Goal: Task Accomplishment & Management: Complete application form

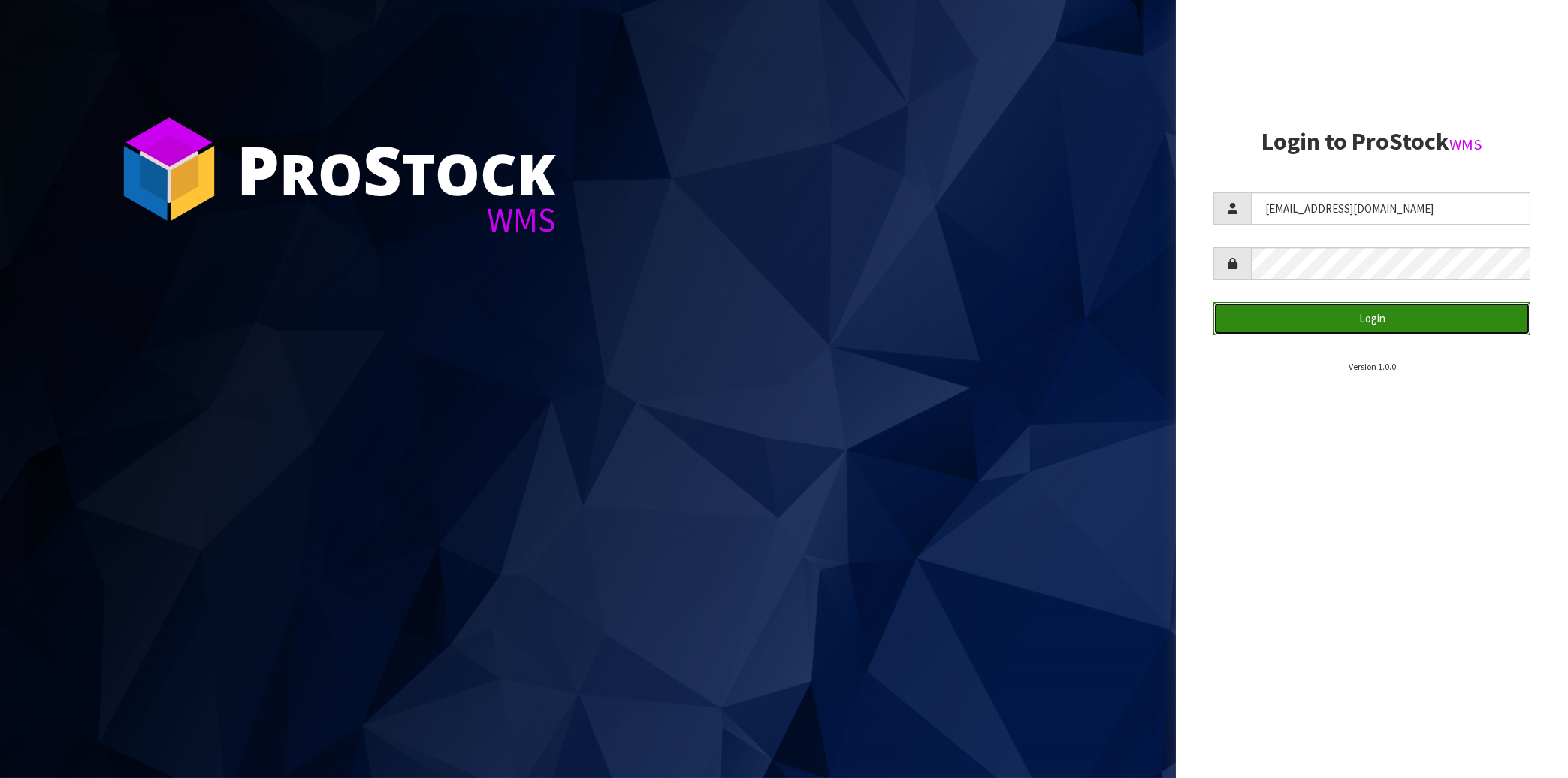
click at [1353, 328] on button "Login" at bounding box center [1372, 319] width 317 height 32
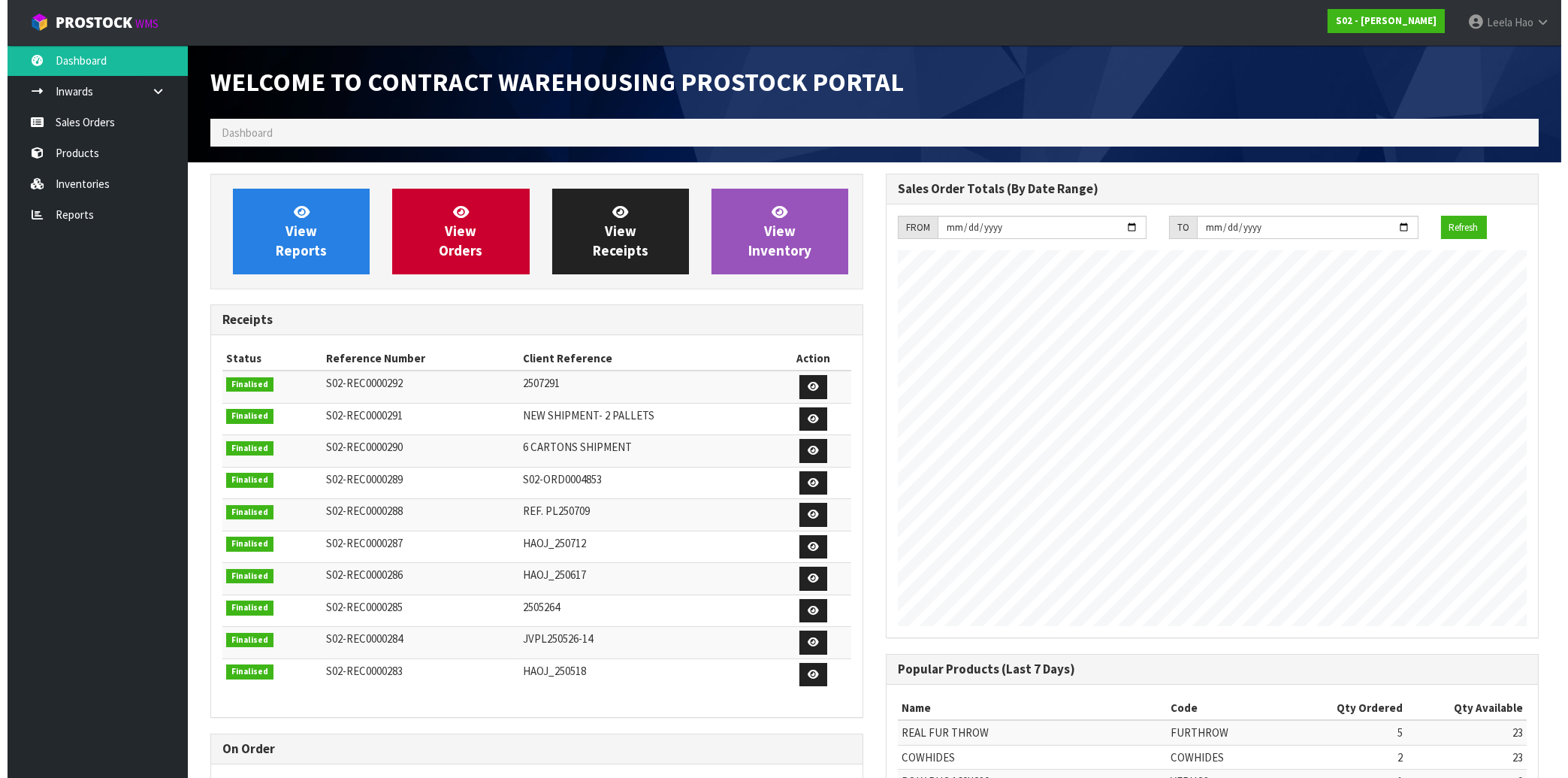
scroll to position [834, 675]
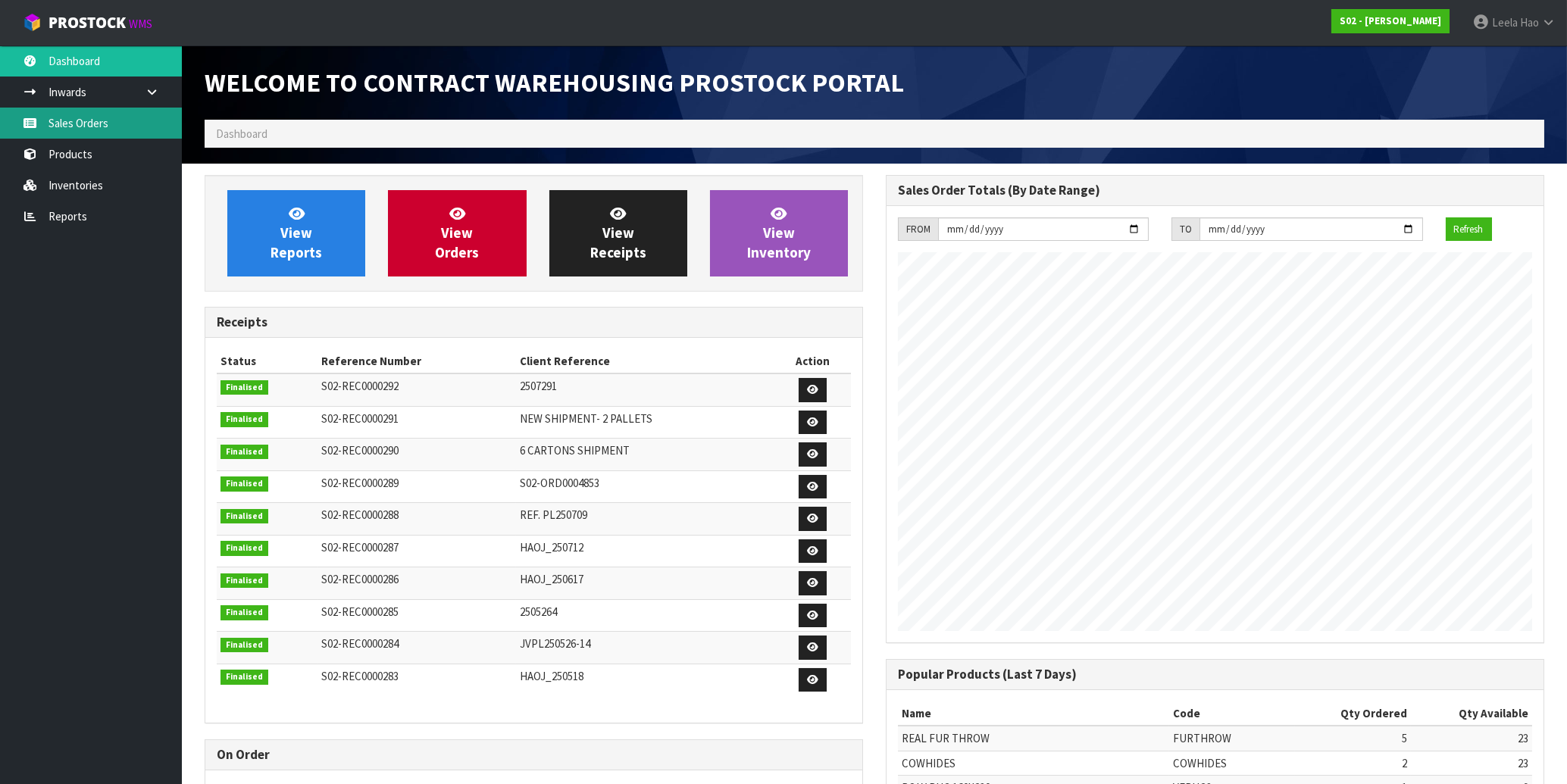
click at [86, 118] on link "Sales Orders" at bounding box center [90, 123] width 182 height 31
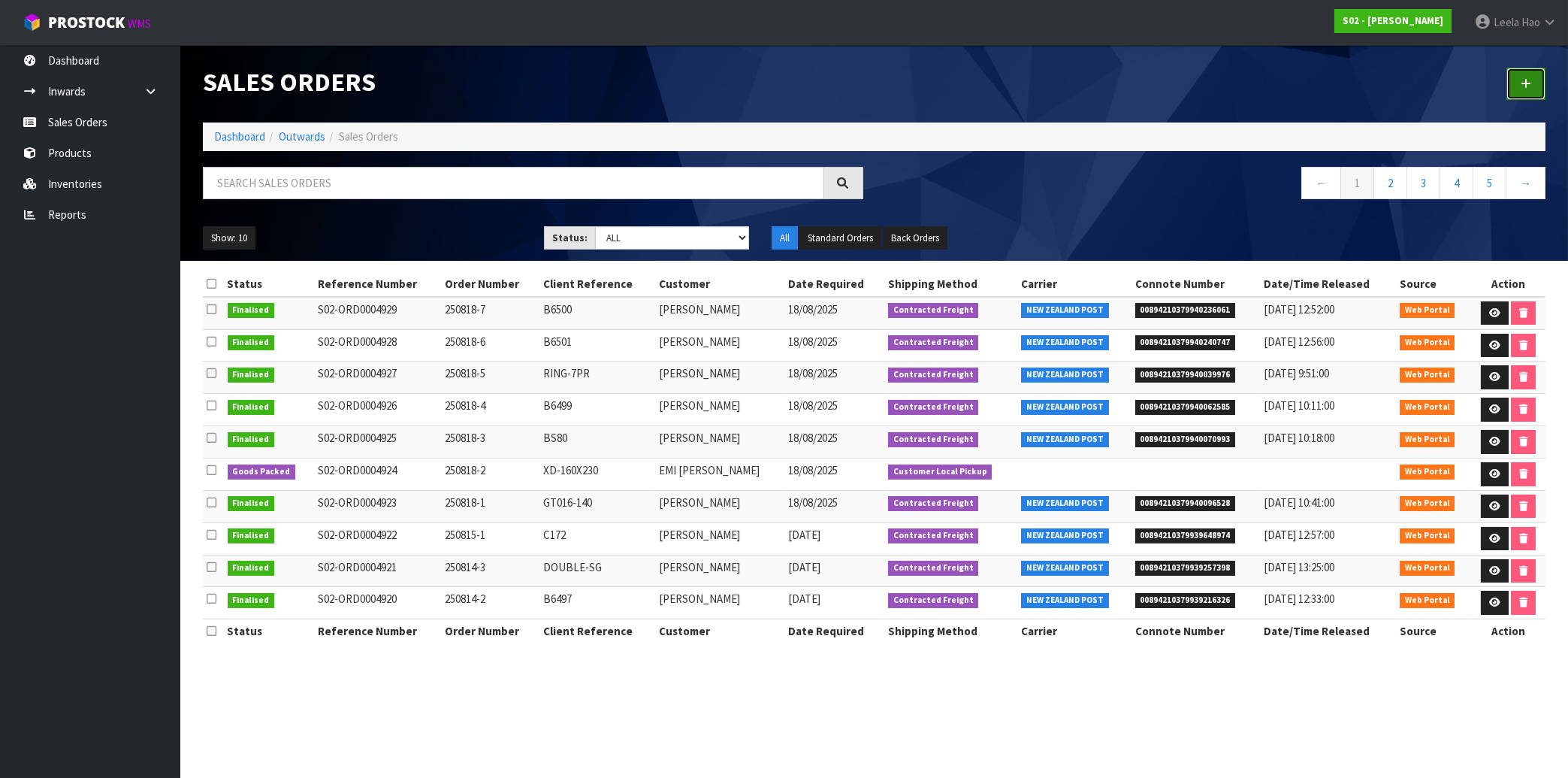
click at [1528, 92] on link at bounding box center [1526, 84] width 39 height 32
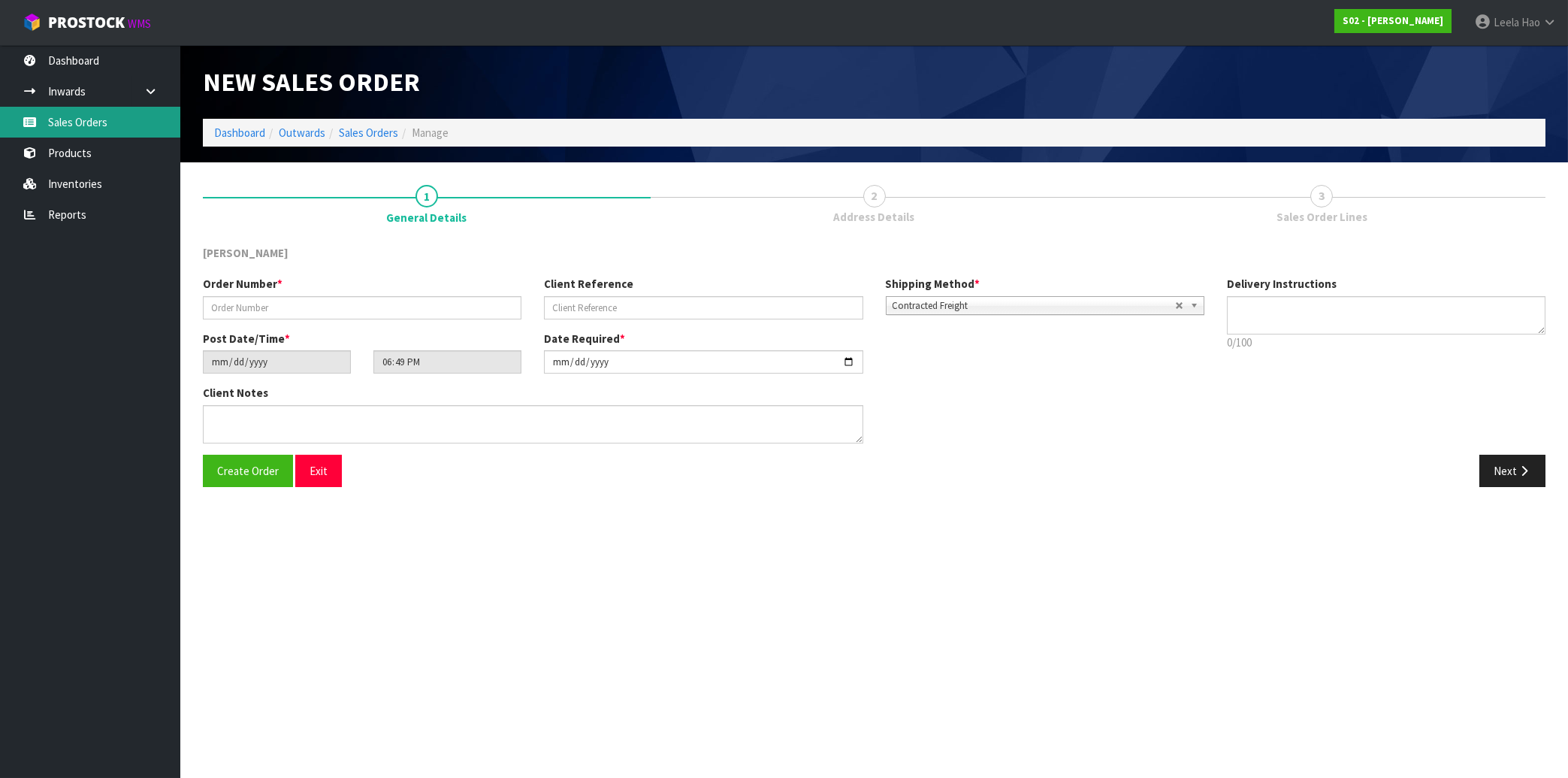
click at [79, 126] on link "Sales Orders" at bounding box center [90, 122] width 180 height 31
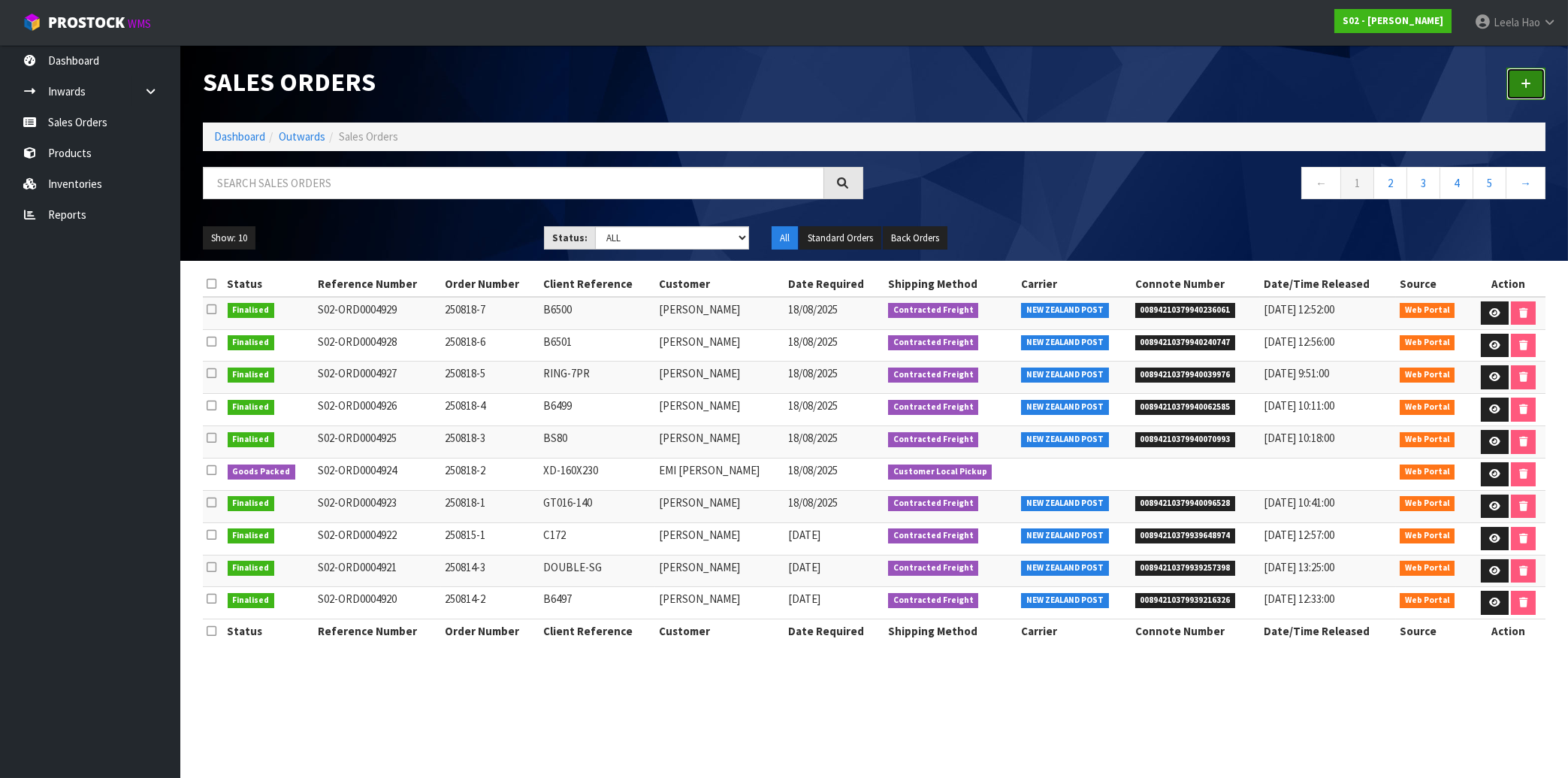
click at [1533, 82] on link at bounding box center [1526, 84] width 39 height 32
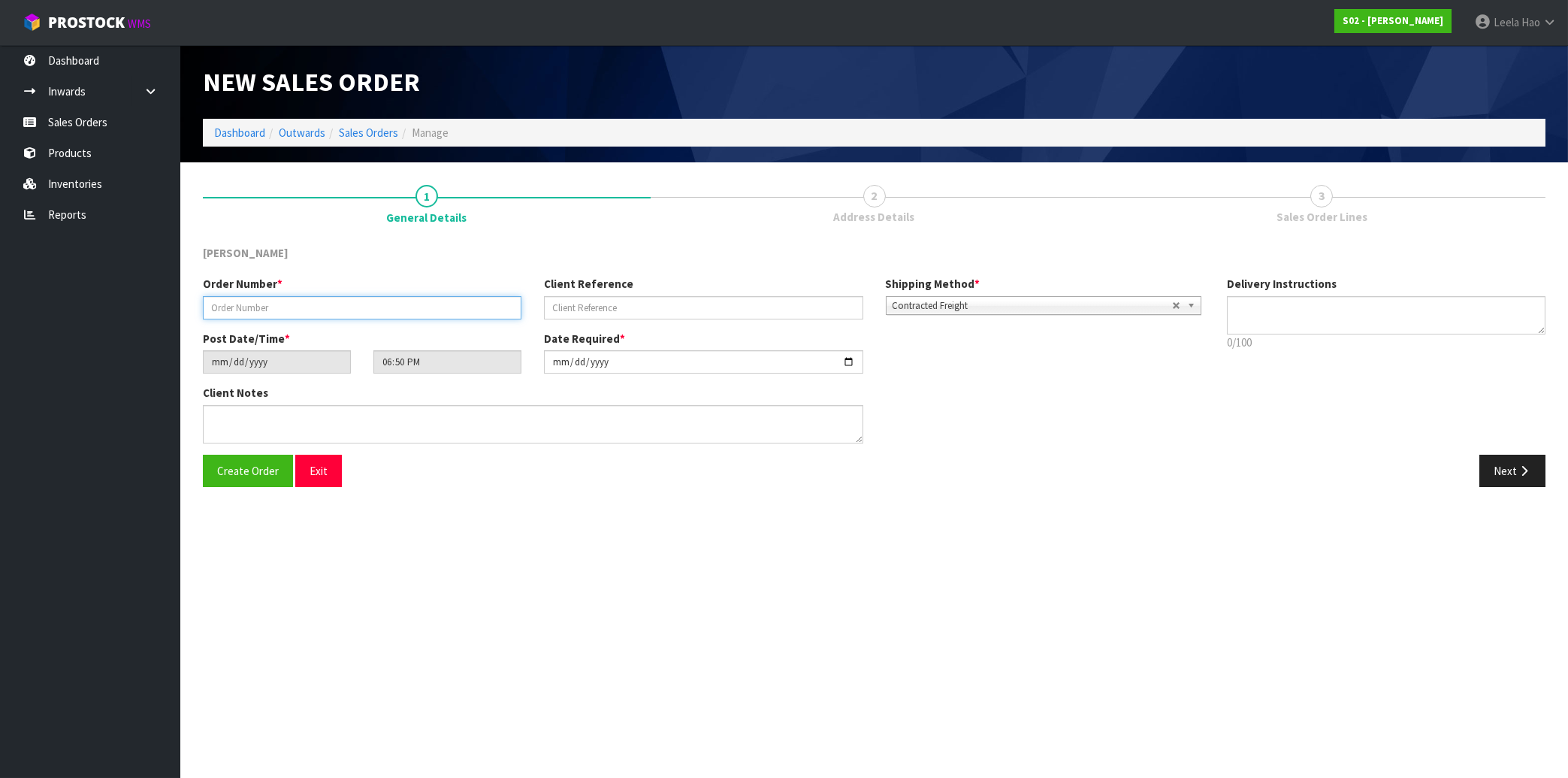
click at [375, 308] on input "text" at bounding box center [362, 307] width 319 height 23
type input "250819-1"
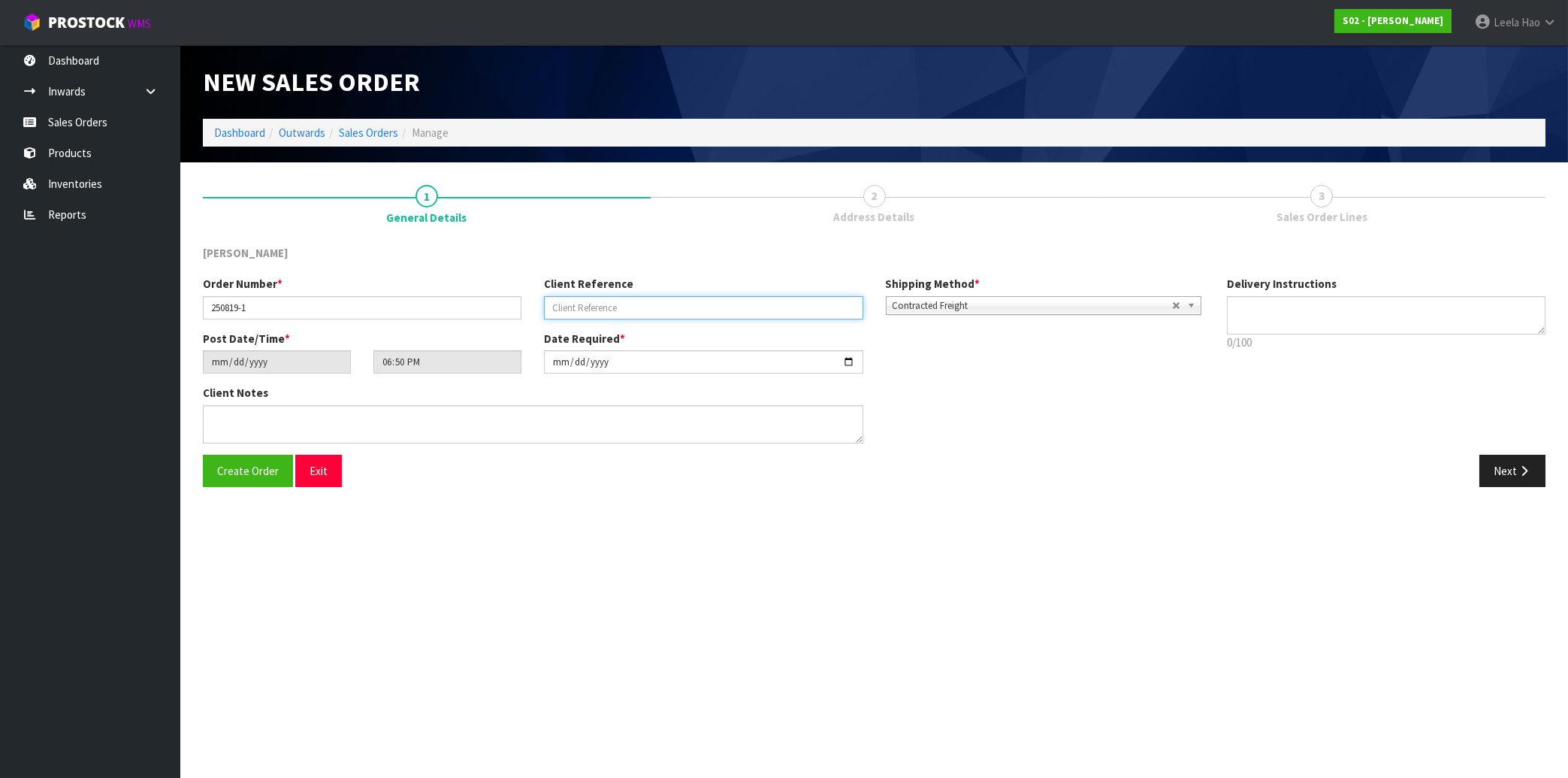
click at [635, 310] on input "text" at bounding box center [703, 307] width 319 height 23
type input "LEP228"
click at [1508, 474] on button "Next" at bounding box center [1512, 471] width 66 height 32
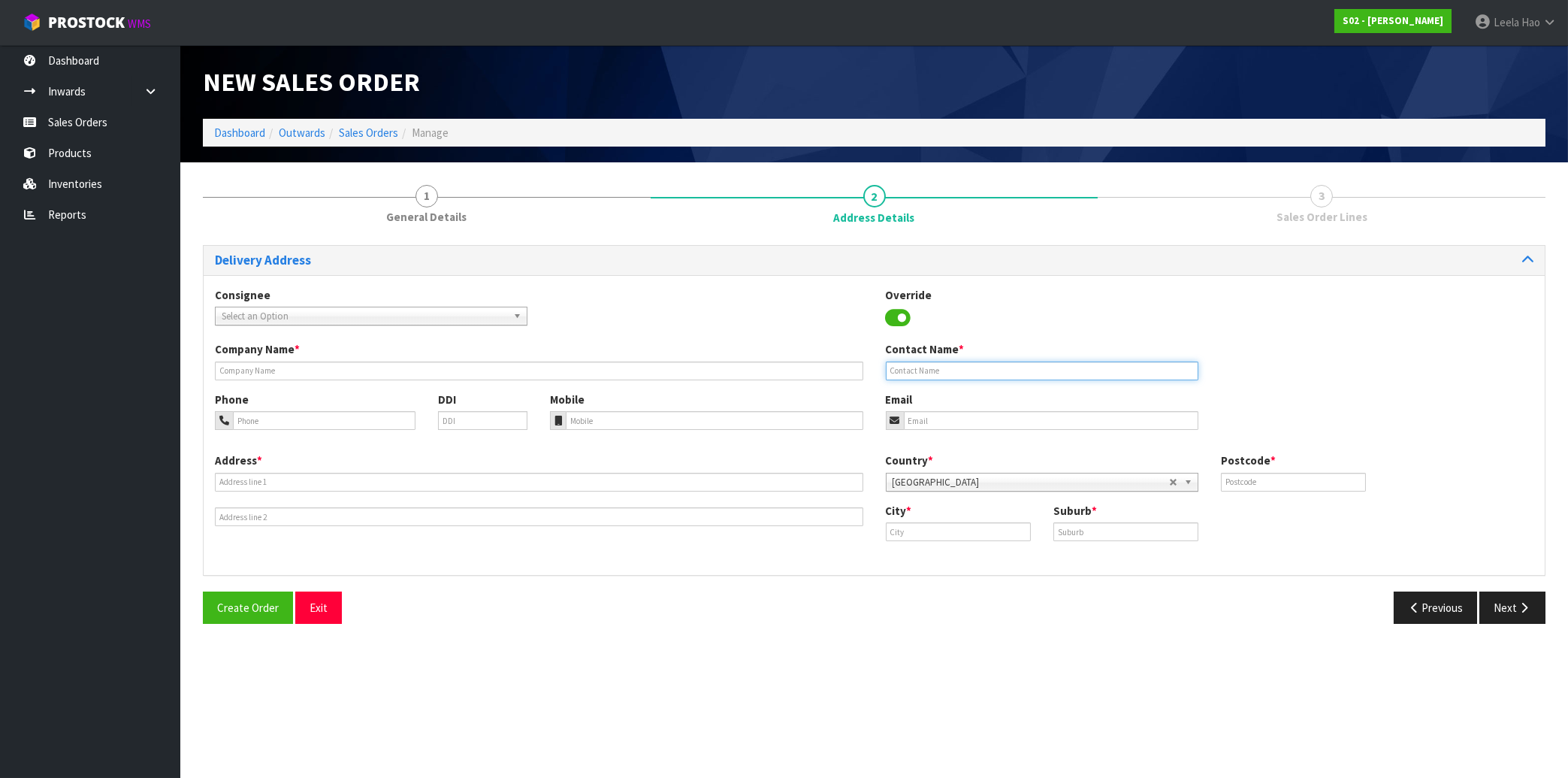
click at [979, 367] on input "text" at bounding box center [1042, 371] width 313 height 19
paste input "[PERSON_NAME]"
type input "[PERSON_NAME]"
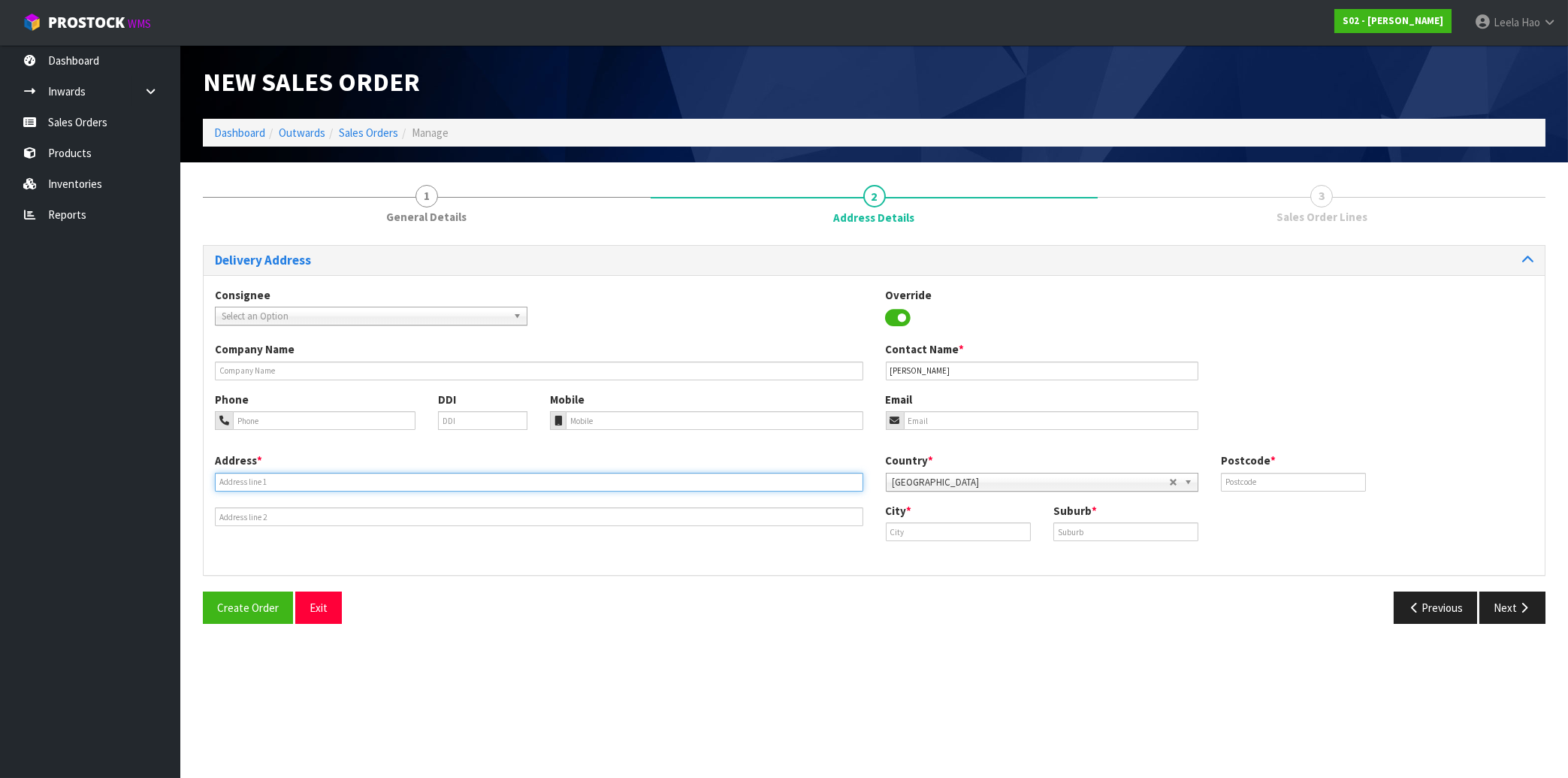
click at [332, 476] on input "text" at bounding box center [539, 482] width 648 height 19
paste input "[STREET_ADDRESS][PERSON_NAME]"
type input "[STREET_ADDRESS][PERSON_NAME]"
click at [1089, 531] on input "text" at bounding box center [1126, 532] width 145 height 19
paste input "PUKEKOHE"
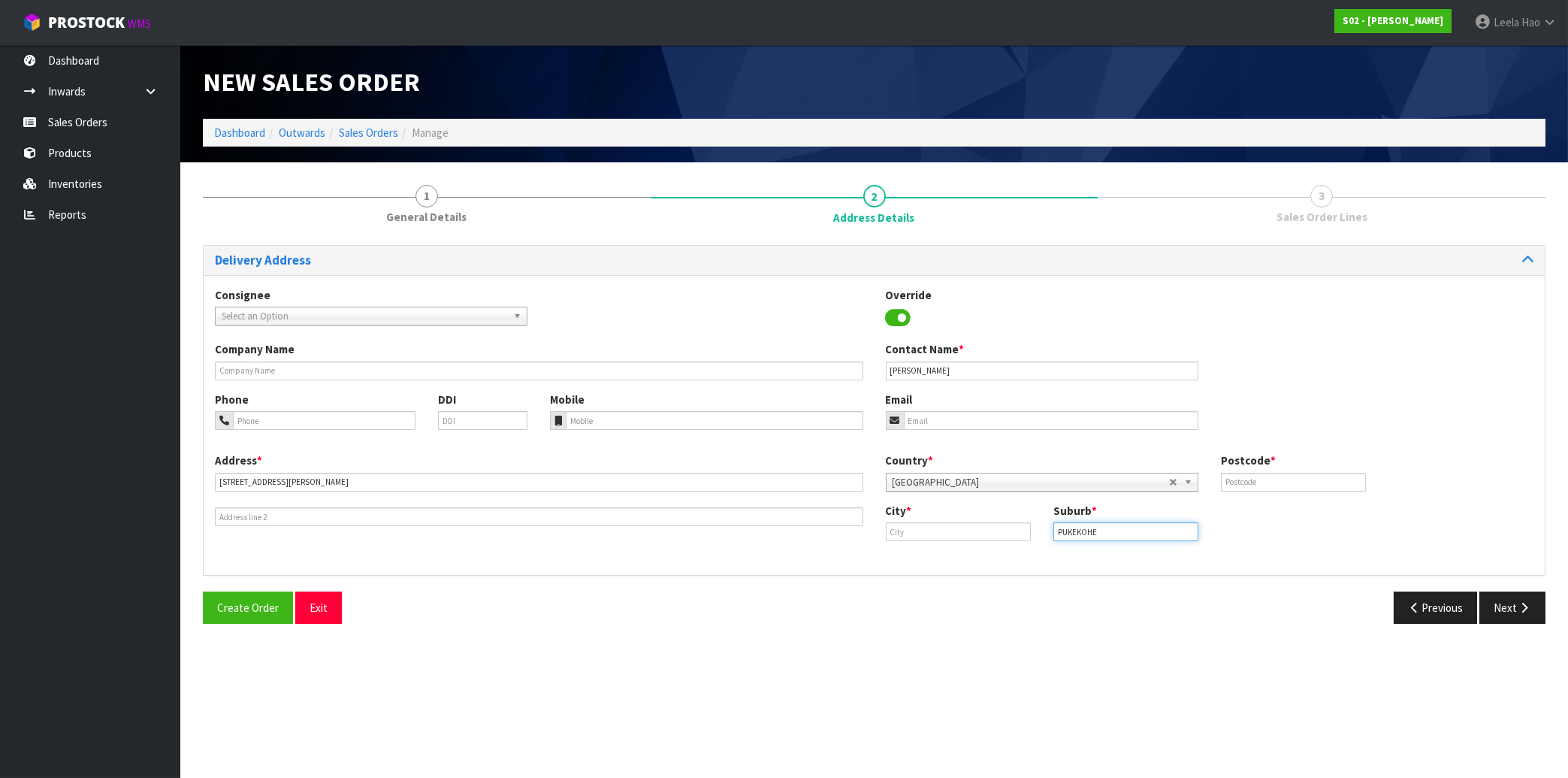
type input "PUKEKOHE"
click at [975, 530] on input "text" at bounding box center [958, 532] width 145 height 19
paste input "[GEOGRAPHIC_DATA]"
type input "[GEOGRAPHIC_DATA]"
click at [1288, 485] on input "text" at bounding box center [1294, 482] width 145 height 19
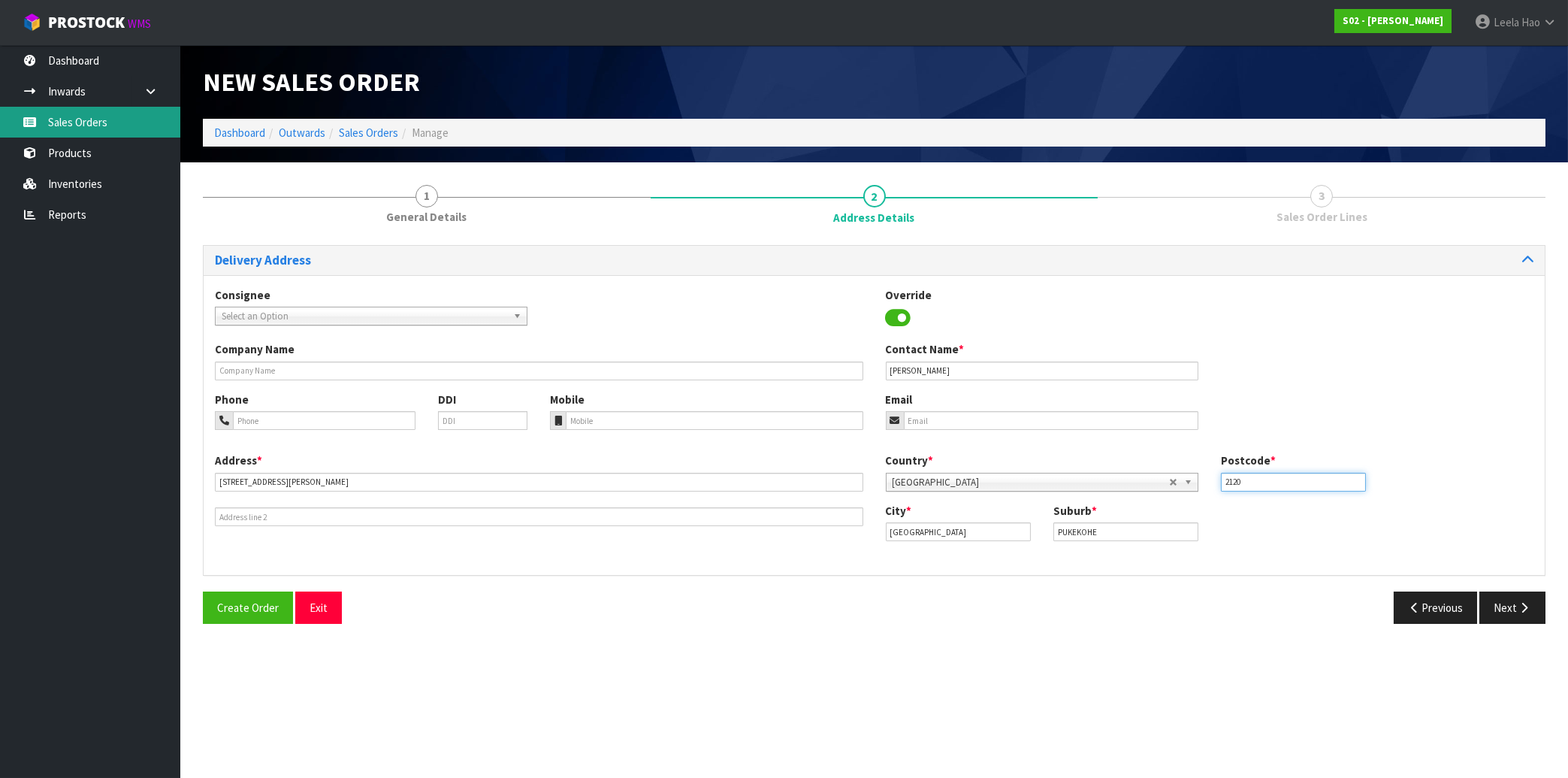
type input "2120"
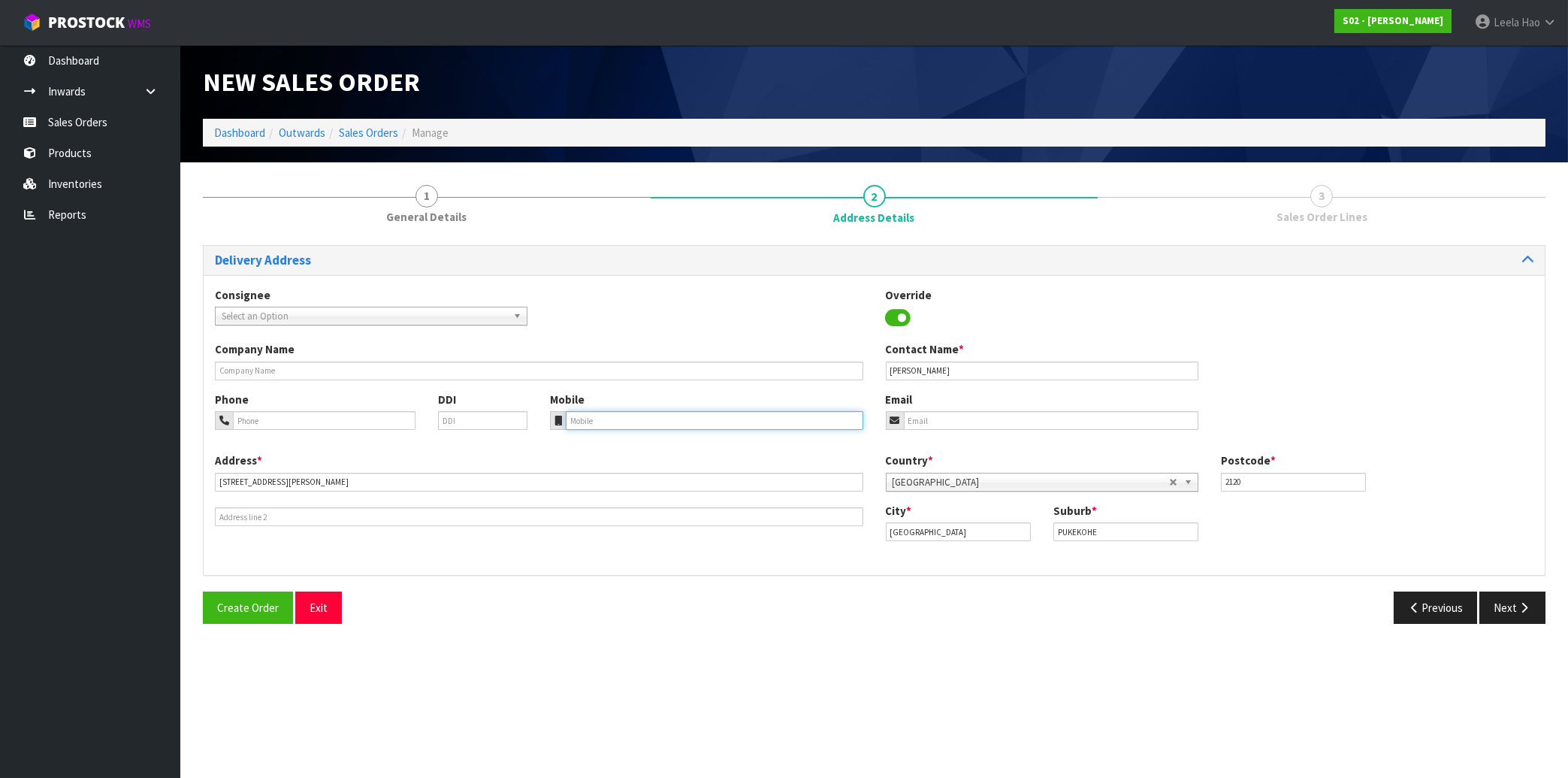
click at [679, 419] on input "tel" at bounding box center [715, 420] width 297 height 19
paste input "(027) 7333311"
type input "(027) 7333311"
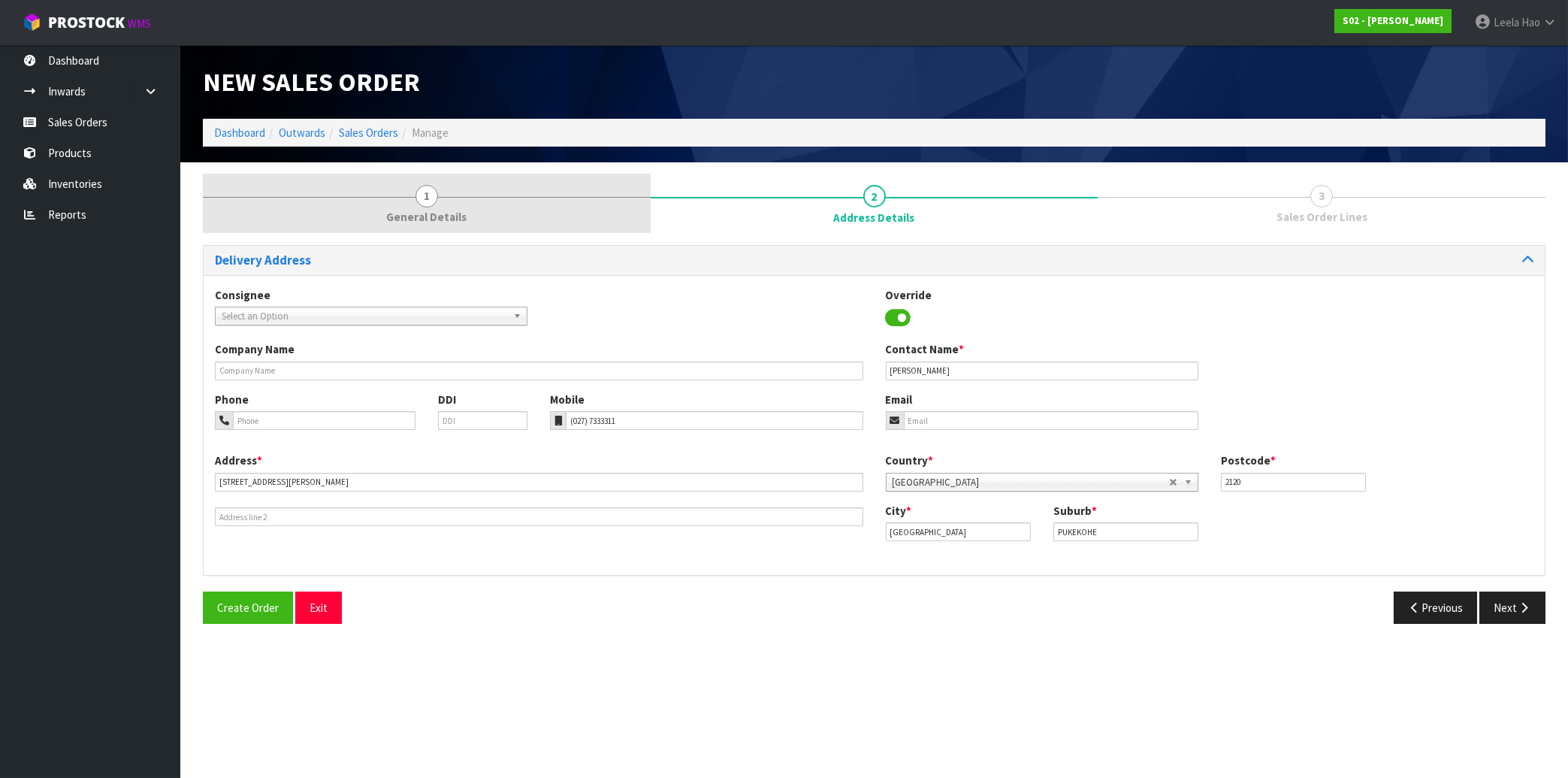
click at [424, 214] on span "General Details" at bounding box center [426, 217] width 80 height 15
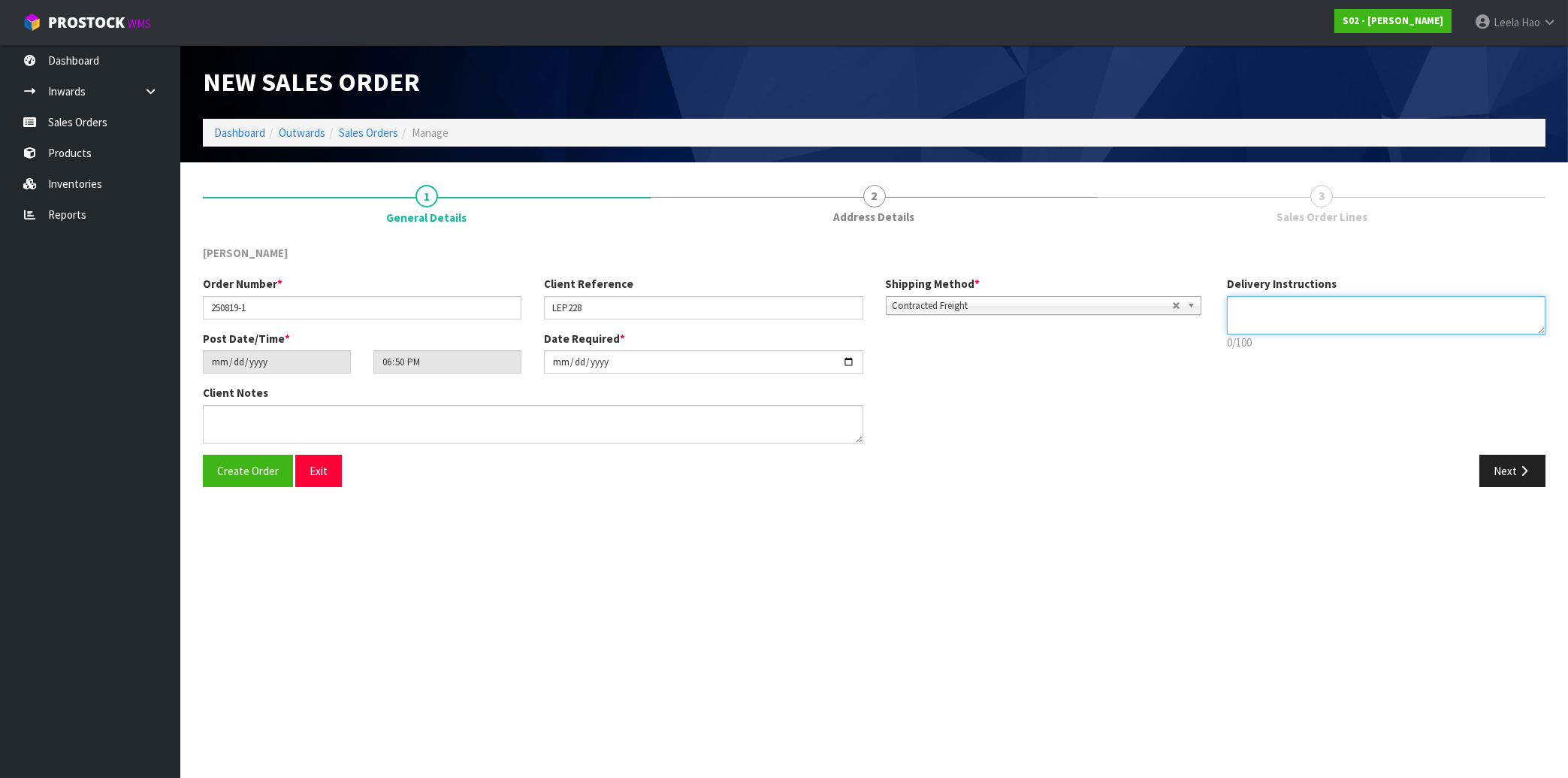
click at [1251, 313] on textarea at bounding box center [1386, 315] width 319 height 38
paste textarea "PHONE NUMBER ABOVE TO GET IN GATE PLS"
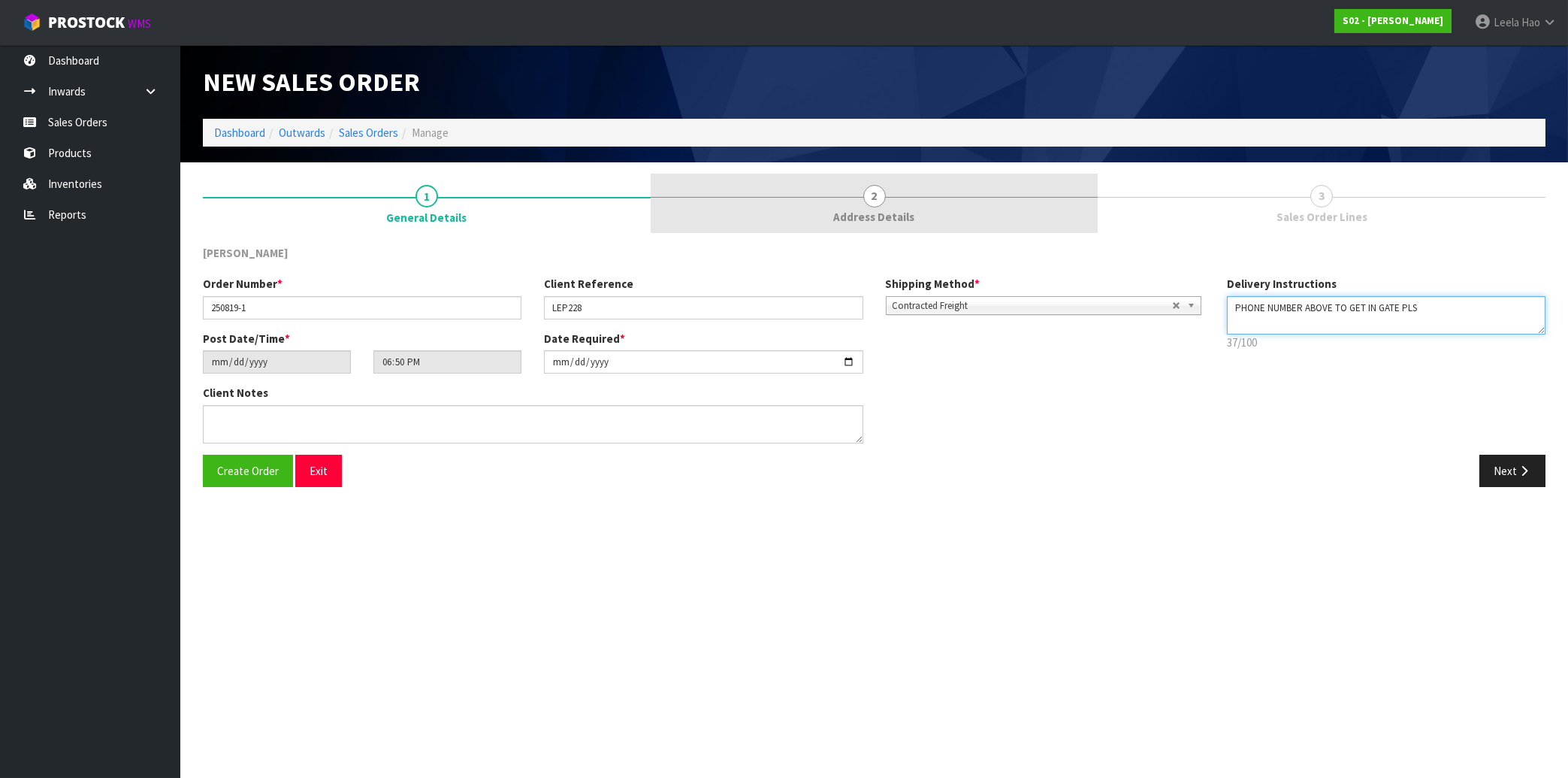
type textarea "PHONE NUMBER ABOVE TO GET IN GATE PLS"
click at [875, 207] on span "2" at bounding box center [875, 196] width 22 height 22
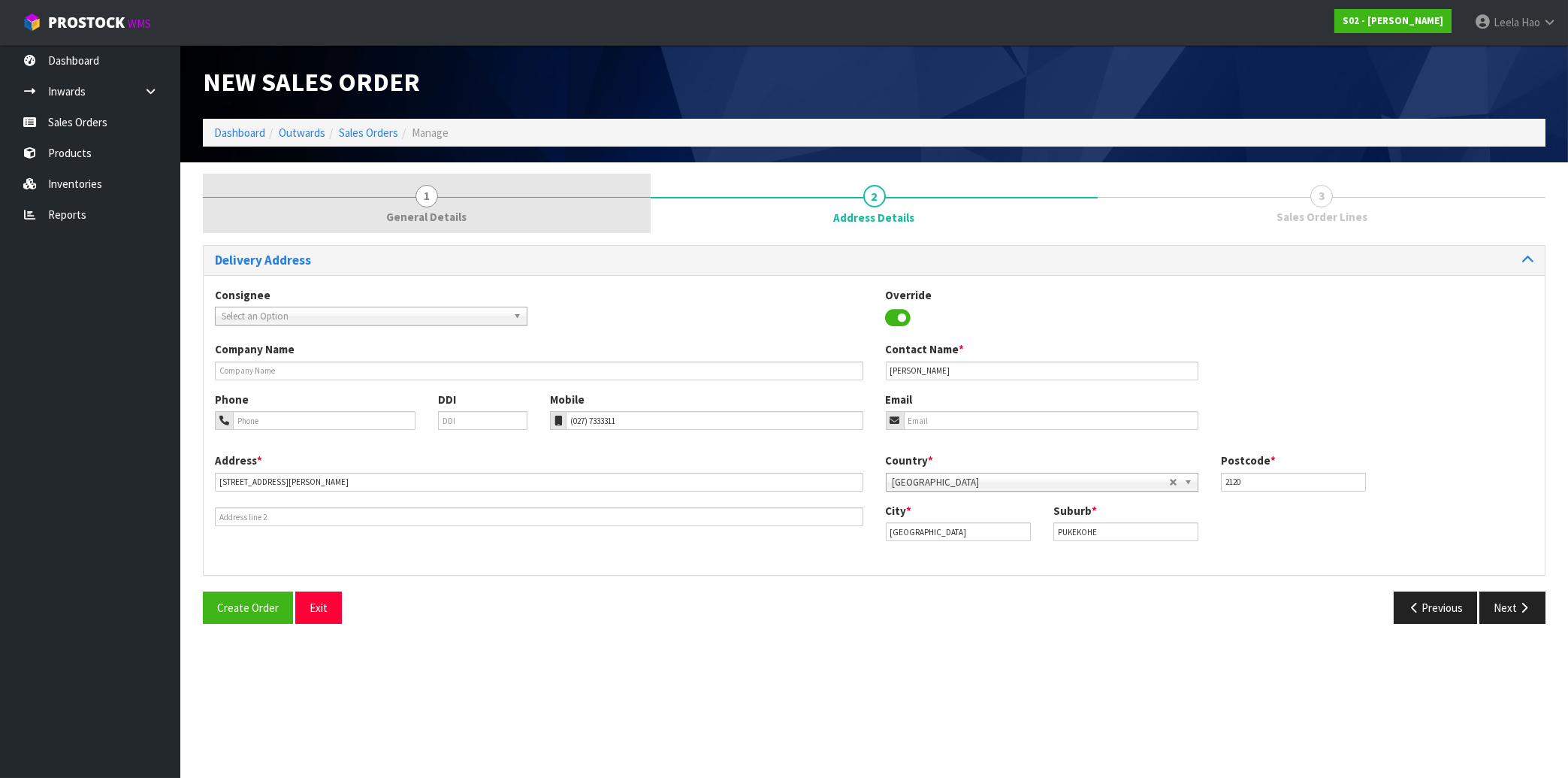
click at [397, 203] on link "1 General Details" at bounding box center [427, 203] width 448 height 60
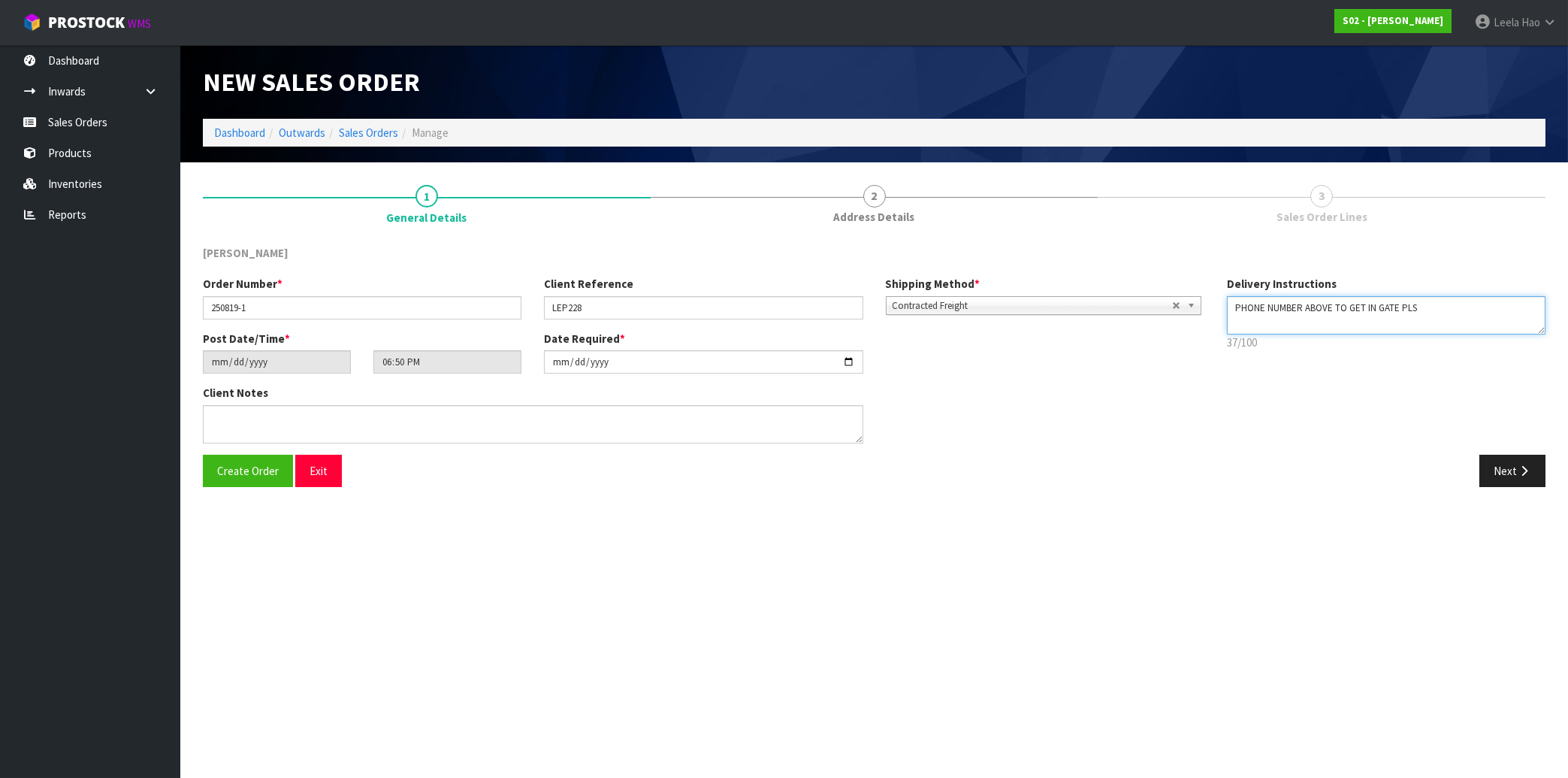
click at [1317, 309] on textarea at bounding box center [1386, 315] width 319 height 38
paste textarea "(027) 7333311"
click at [1343, 447] on div "Order Number * 250819-1 Client Reference LEP228 Shipping Method * Pickup Contra…" at bounding box center [874, 365] width 1366 height 178
drag, startPoint x: 1368, startPoint y: 307, endPoint x: 1310, endPoint y: 305, distance: 58.0
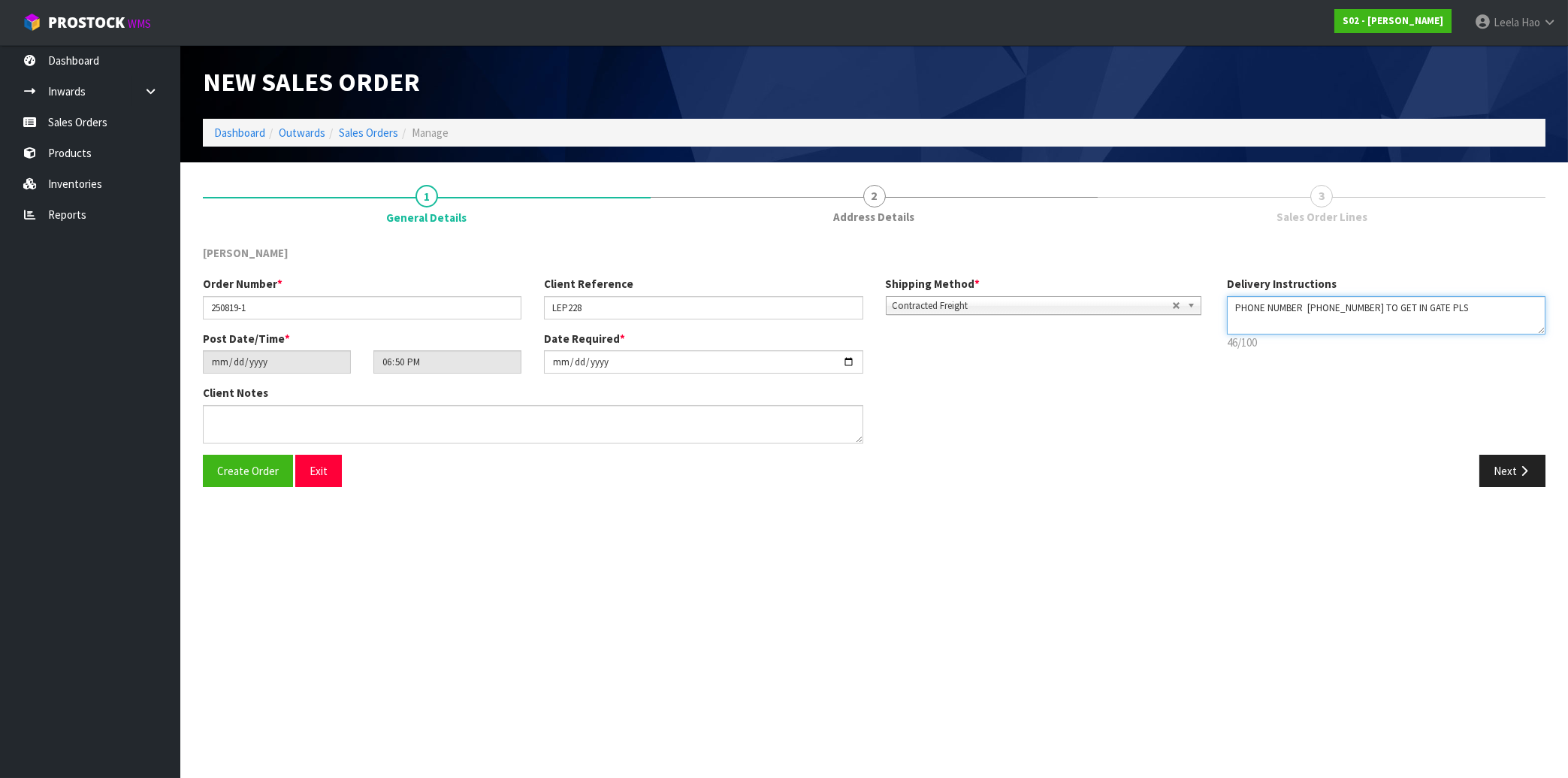
click at [1310, 305] on textarea at bounding box center [1386, 315] width 319 height 38
click at [1417, 311] on textarea at bounding box center [1386, 315] width 319 height 38
paste textarea "(027) 7333311"
type textarea "PHONE NUMBER TO GET IN GATE PLS (027) 7333311"
click at [1515, 476] on button "Next" at bounding box center [1512, 471] width 66 height 32
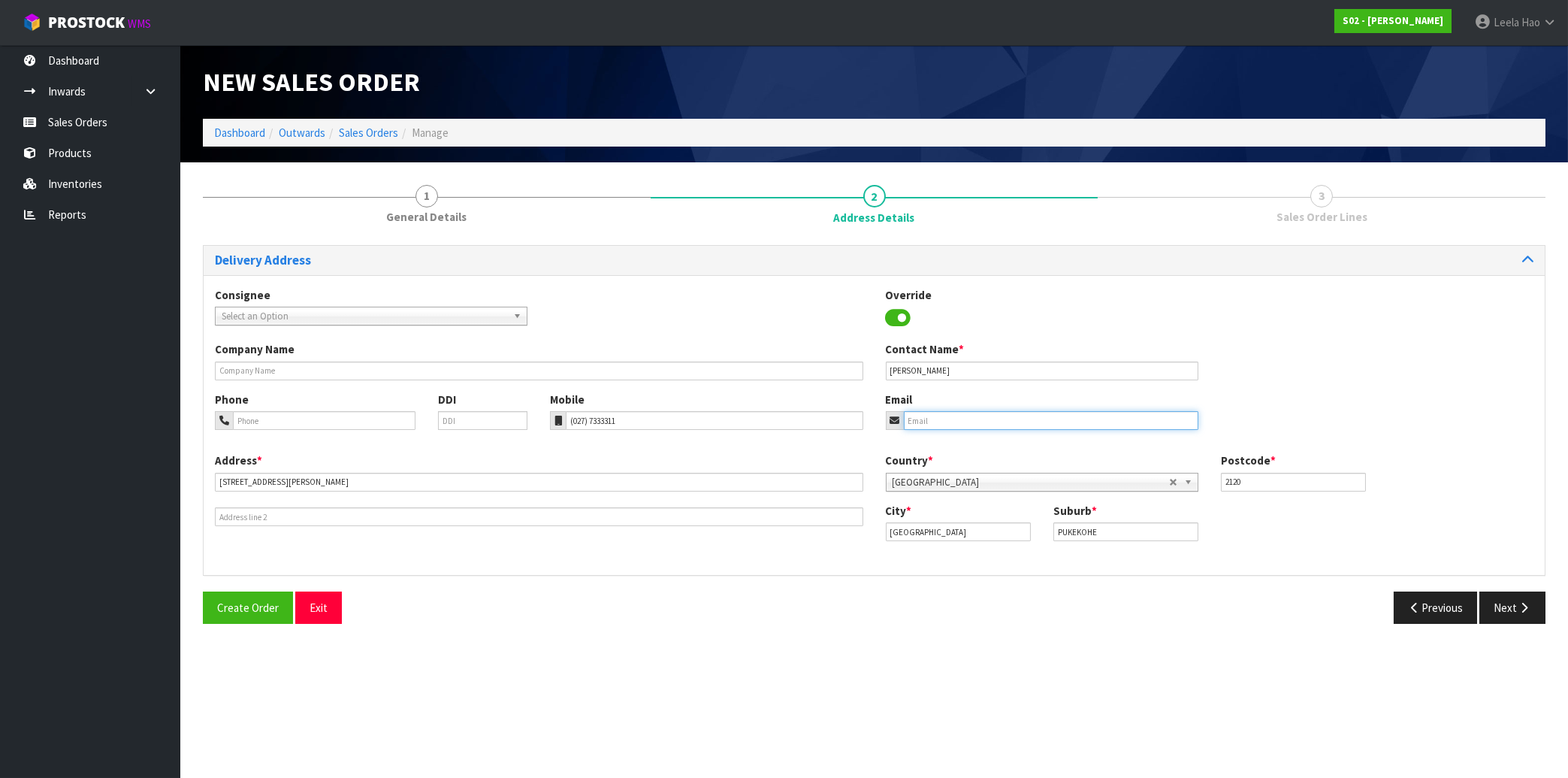
click at [973, 416] on input "email" at bounding box center [1050, 420] width 295 height 19
paste input "[EMAIL_ADDRESS][DOMAIN_NAME]"
type input "[EMAIL_ADDRESS][DOMAIN_NAME]"
click at [1509, 611] on button "Next" at bounding box center [1512, 607] width 66 height 32
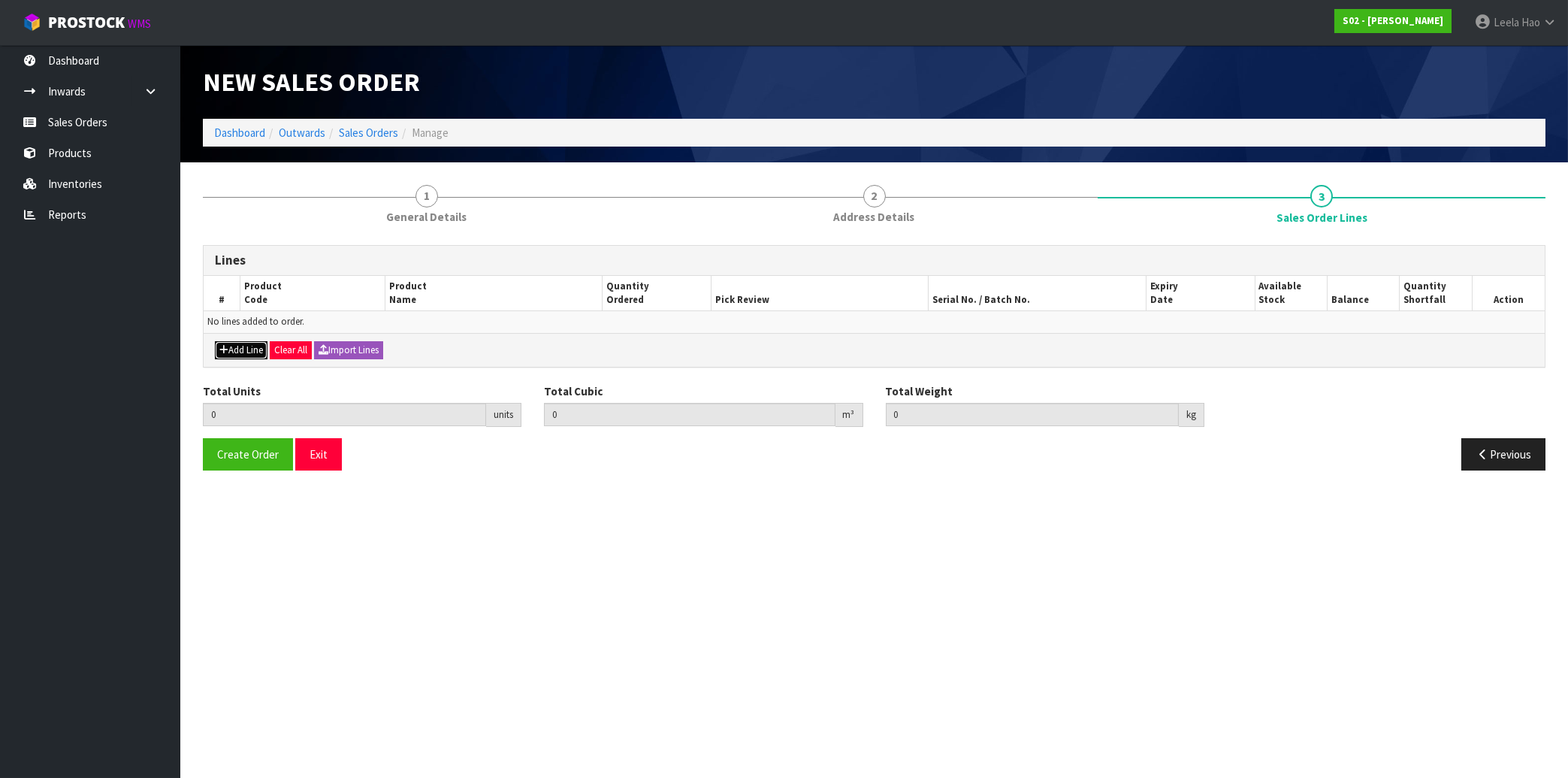
click at [247, 345] on button "Add Line" at bounding box center [242, 349] width 53 height 18
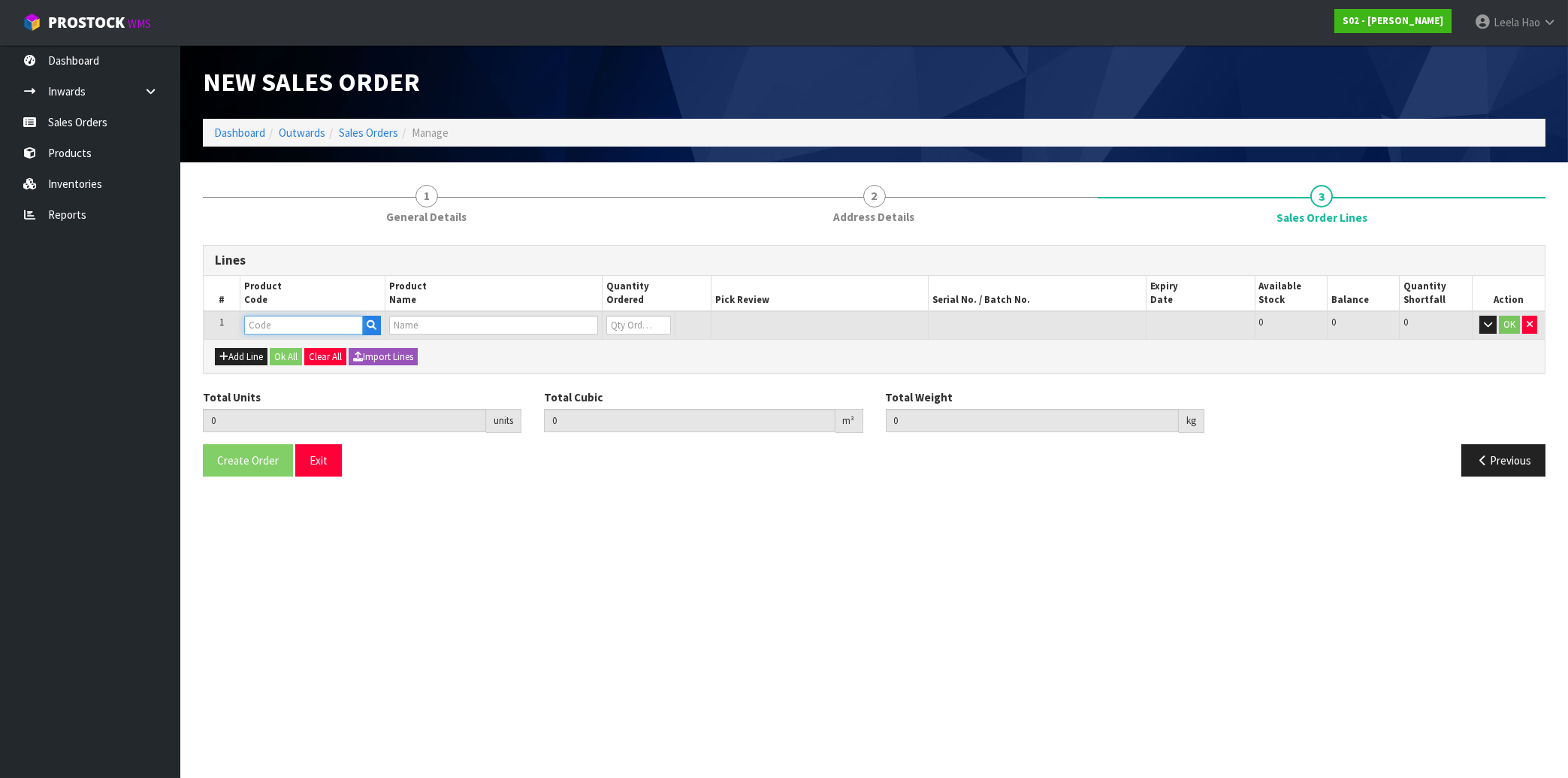
click at [300, 316] on input "text" at bounding box center [303, 325] width 119 height 19
type input "LE"
click at [312, 370] on link "LE P-228" at bounding box center [304, 370] width 119 height 20
type input "LEP-228"
type input "0.000000"
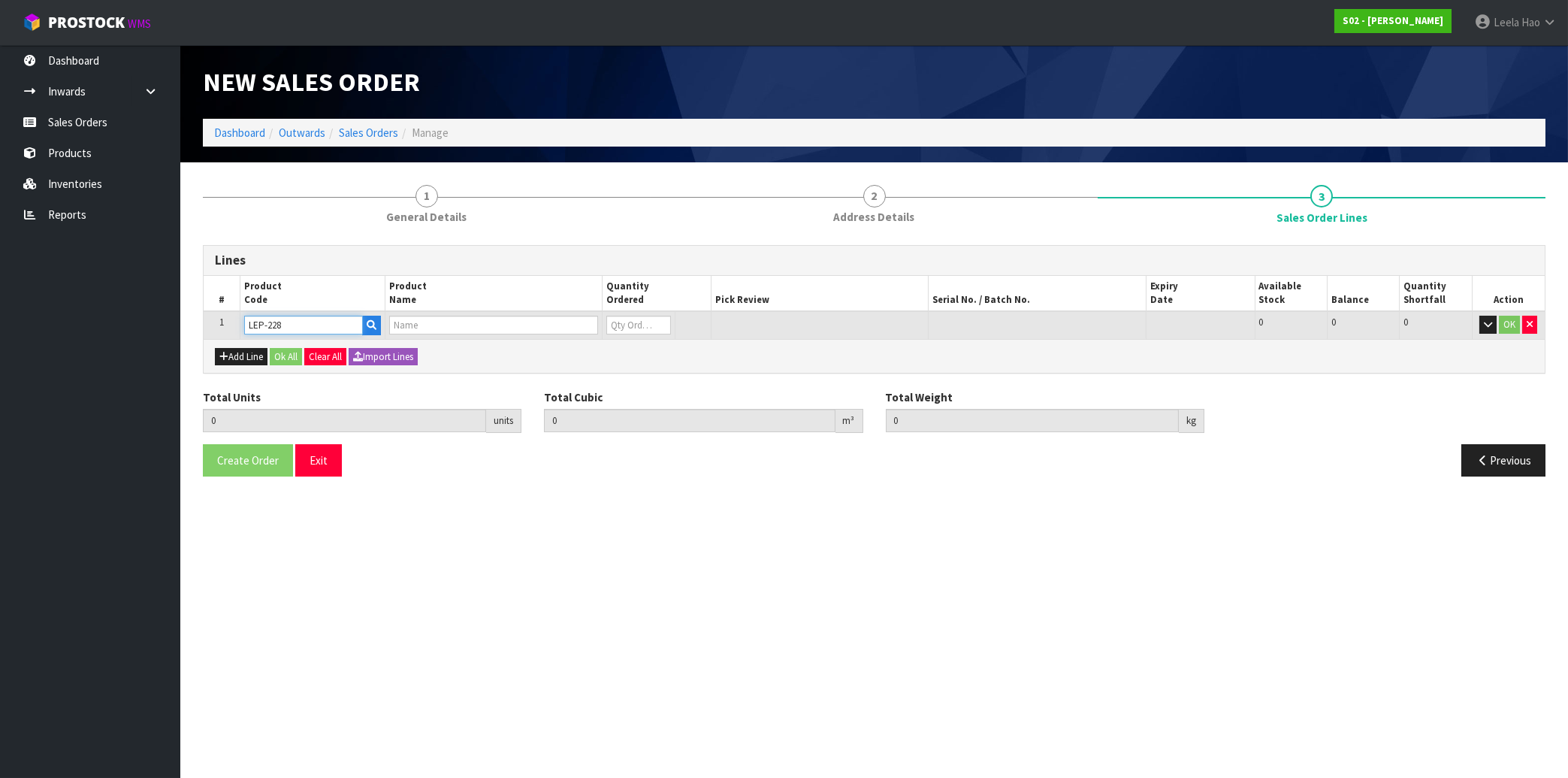
type input "0.000"
type input "FAUX FUR THROW BROWN LEOPARD PRINT"
type input "0"
type input "1"
type input "0.01881"
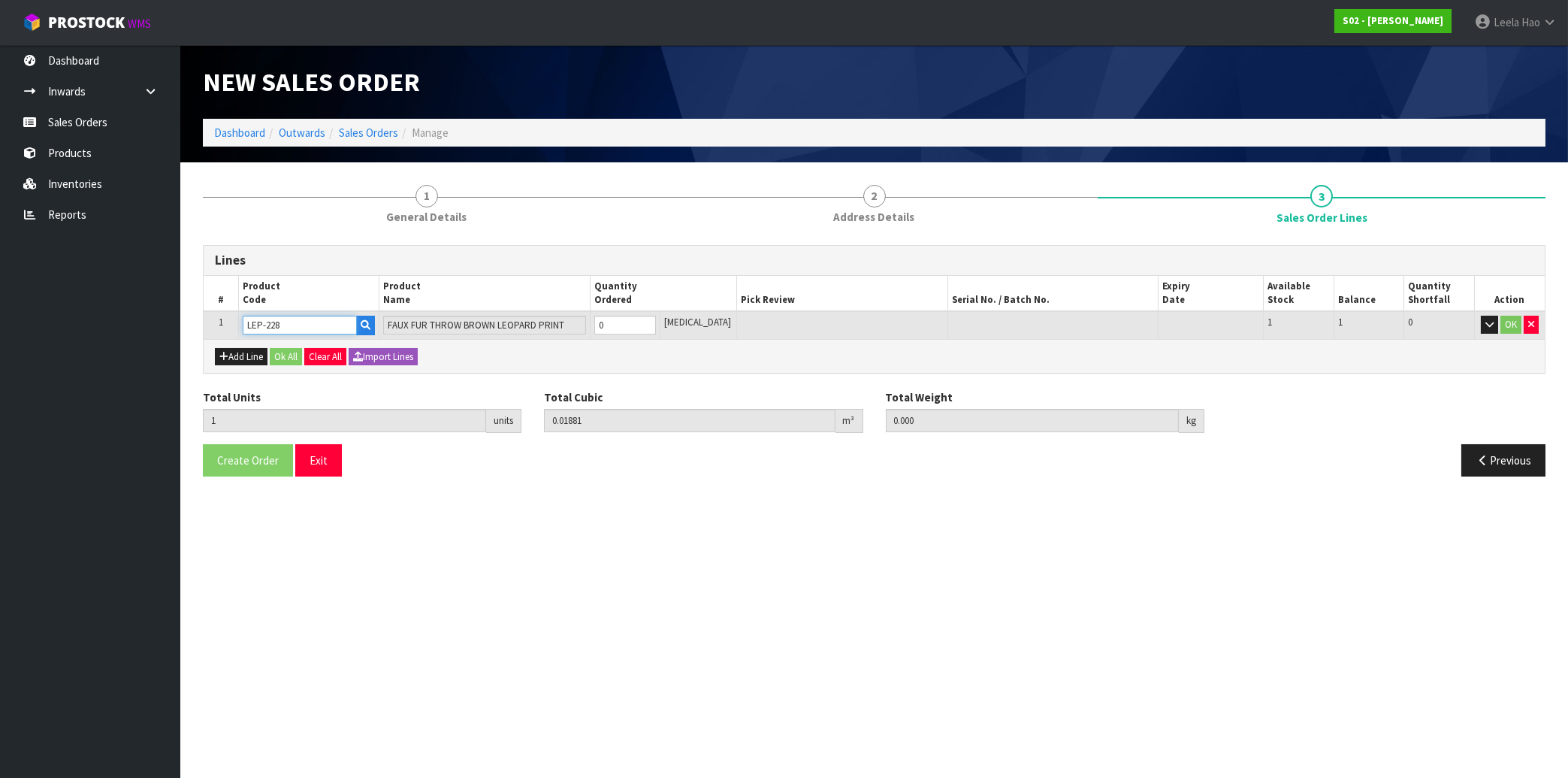
type input "1.4"
type input "1"
click at [656, 319] on input "1" at bounding box center [625, 325] width 61 height 19
click at [1512, 331] on button "OK" at bounding box center [1511, 325] width 21 height 18
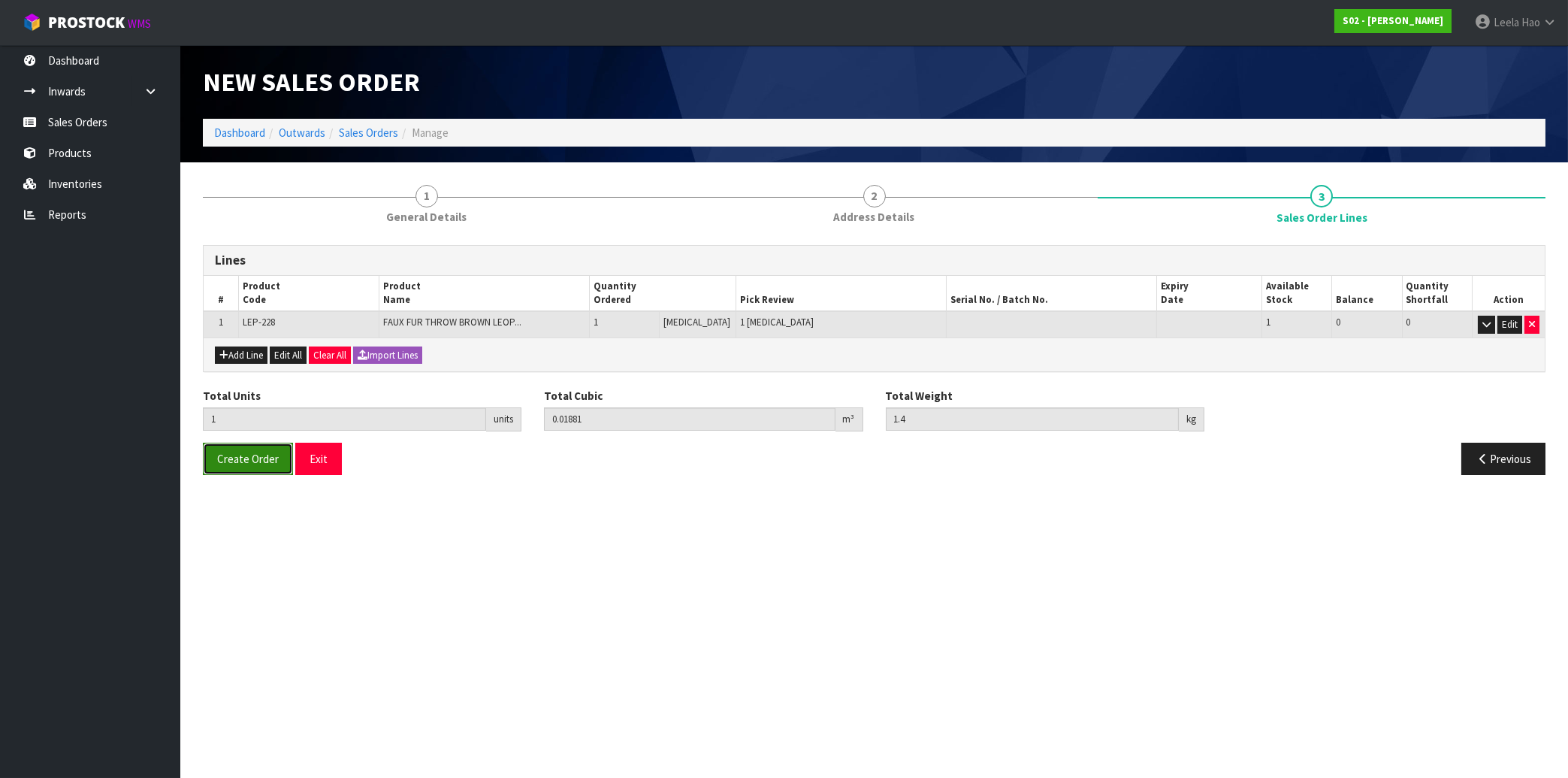
click at [247, 465] on span "Create Order" at bounding box center [248, 459] width 61 height 15
